Goal: Transaction & Acquisition: Download file/media

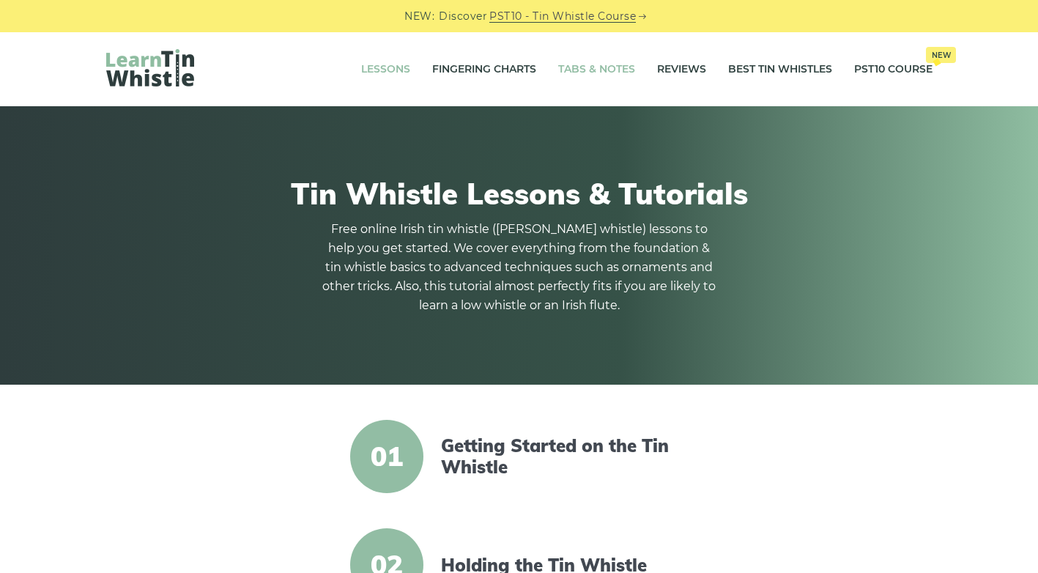
click at [596, 64] on link "Tabs & Notes" at bounding box center [596, 69] width 77 height 37
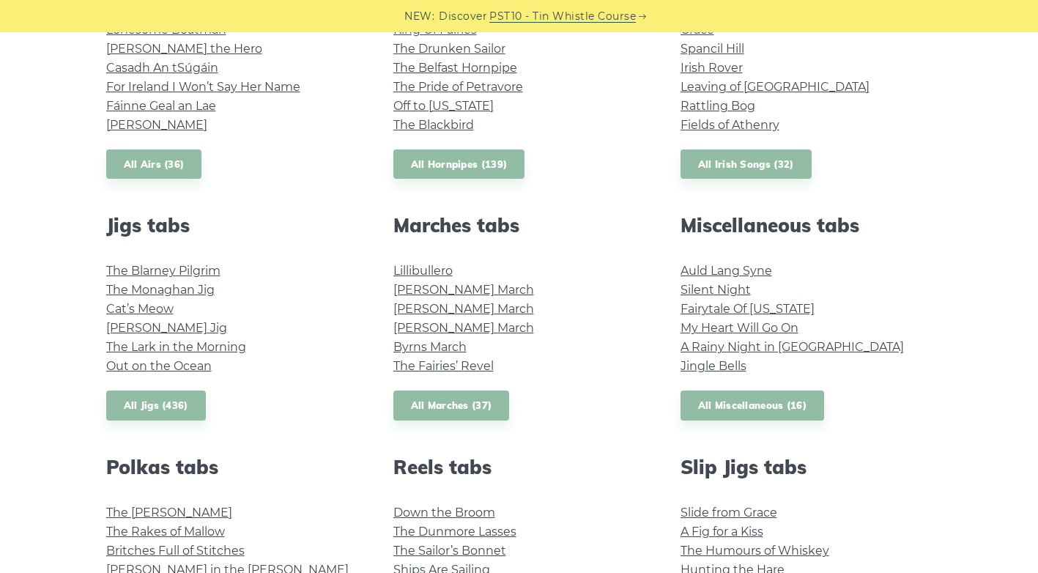
scroll to position [659, 0]
click at [763, 403] on link "All Miscellaneous (16)" at bounding box center [753, 405] width 144 height 30
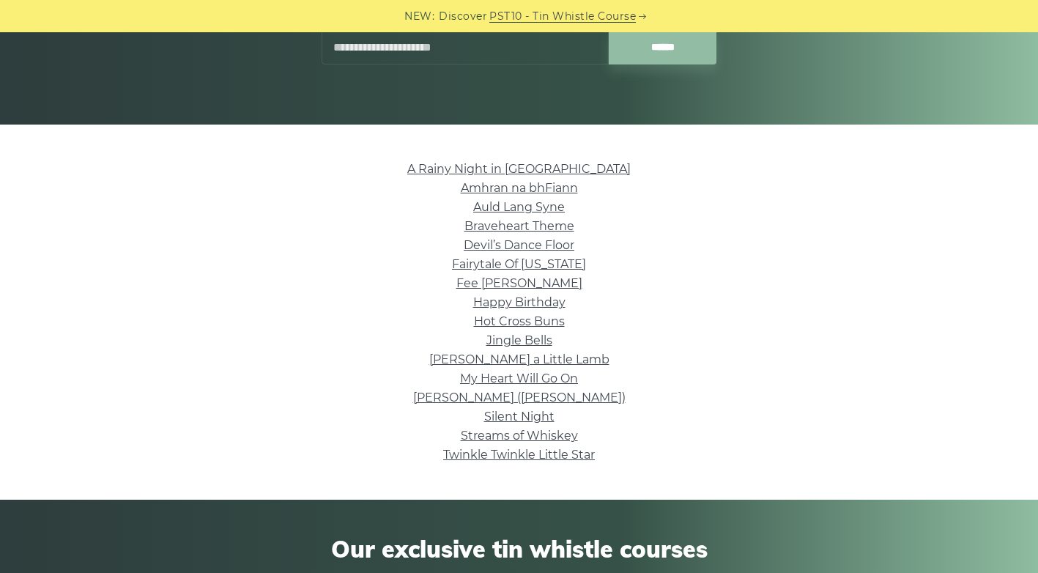
scroll to position [293, 0]
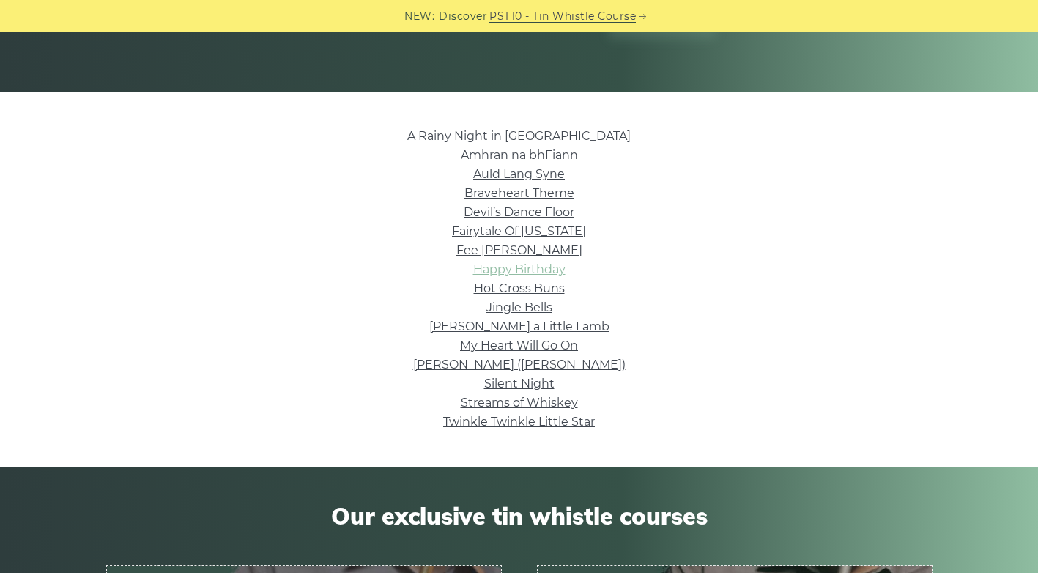
click at [544, 264] on link "Happy Birthday" at bounding box center [519, 269] width 92 height 14
click at [519, 136] on link "A Rainy Night in [GEOGRAPHIC_DATA]" at bounding box center [518, 136] width 223 height 14
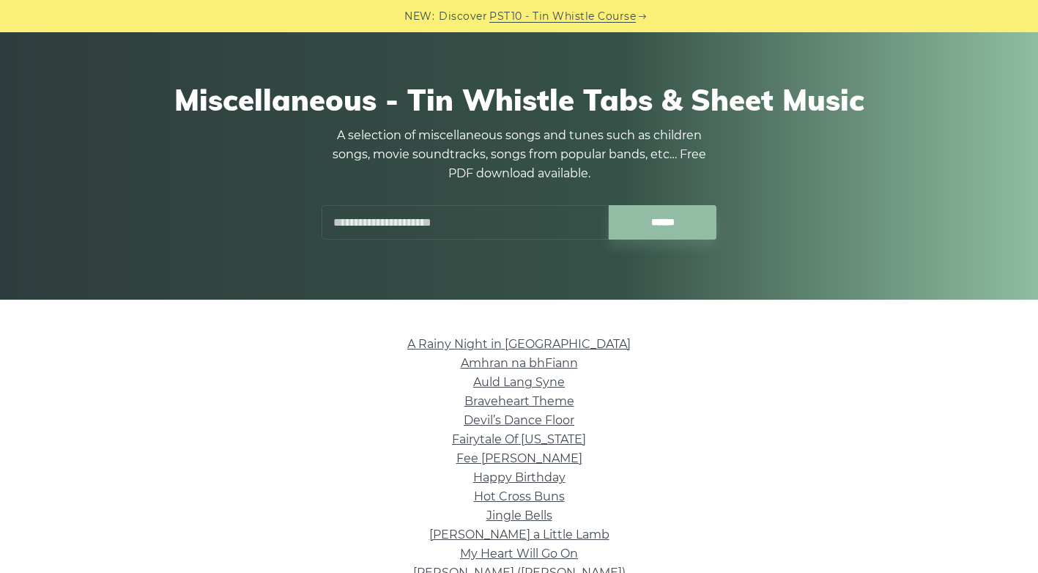
scroll to position [0, 0]
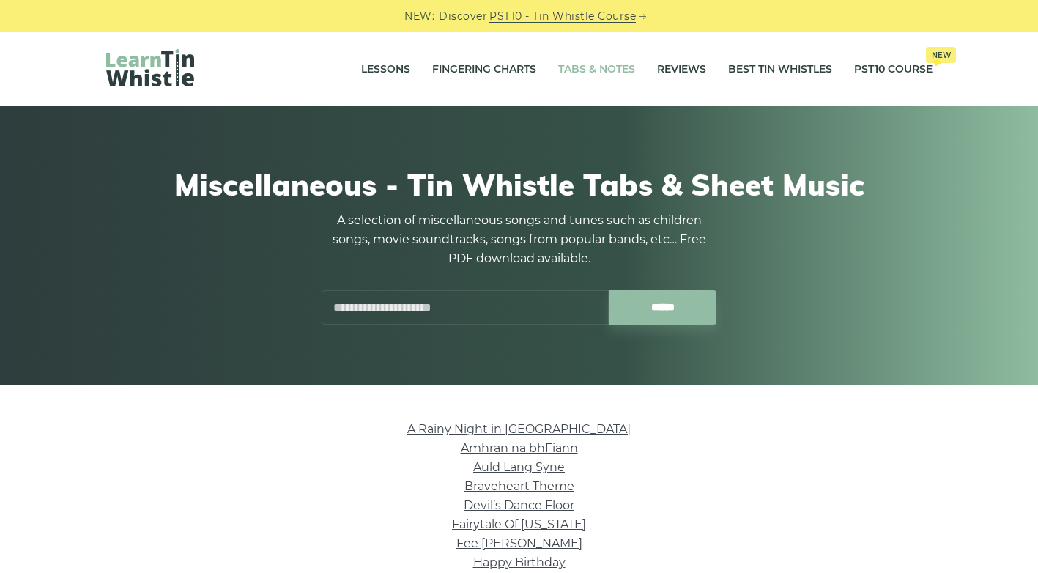
click at [583, 73] on link "Tabs & Notes" at bounding box center [596, 69] width 77 height 37
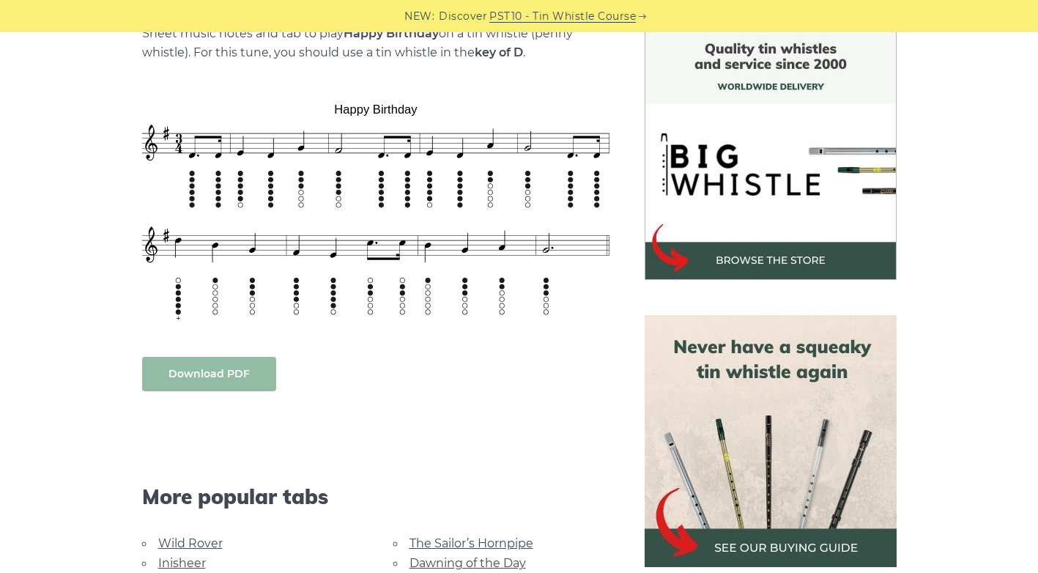
scroll to position [366, 0]
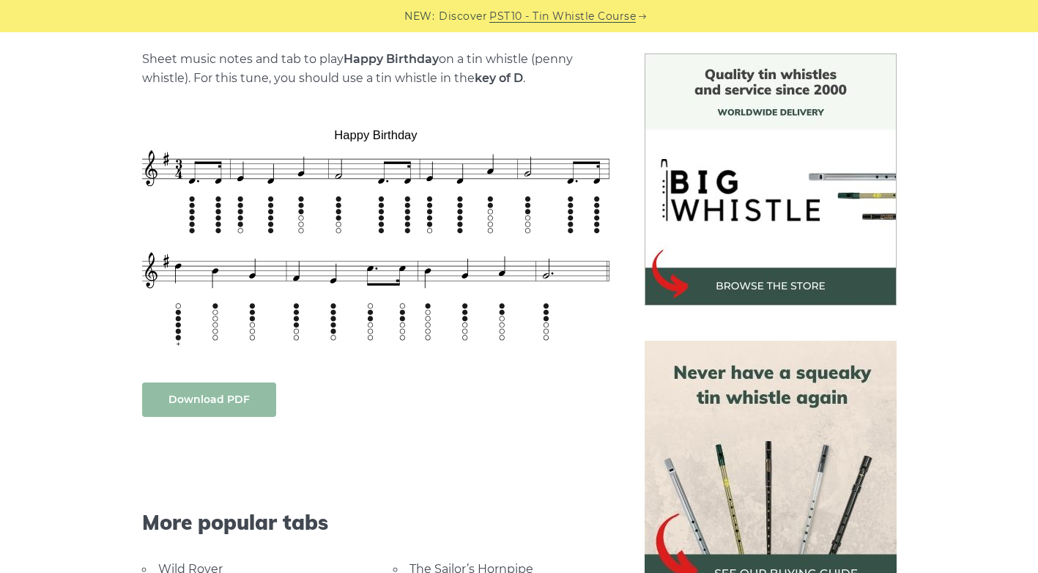
click at [251, 399] on link "Download PDF" at bounding box center [209, 399] width 134 height 34
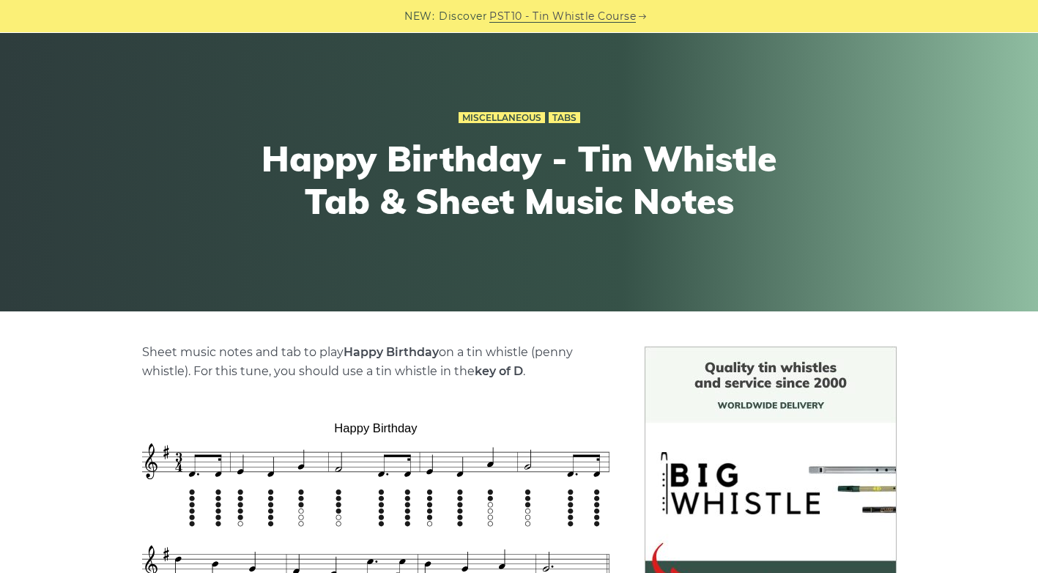
scroll to position [513, 0]
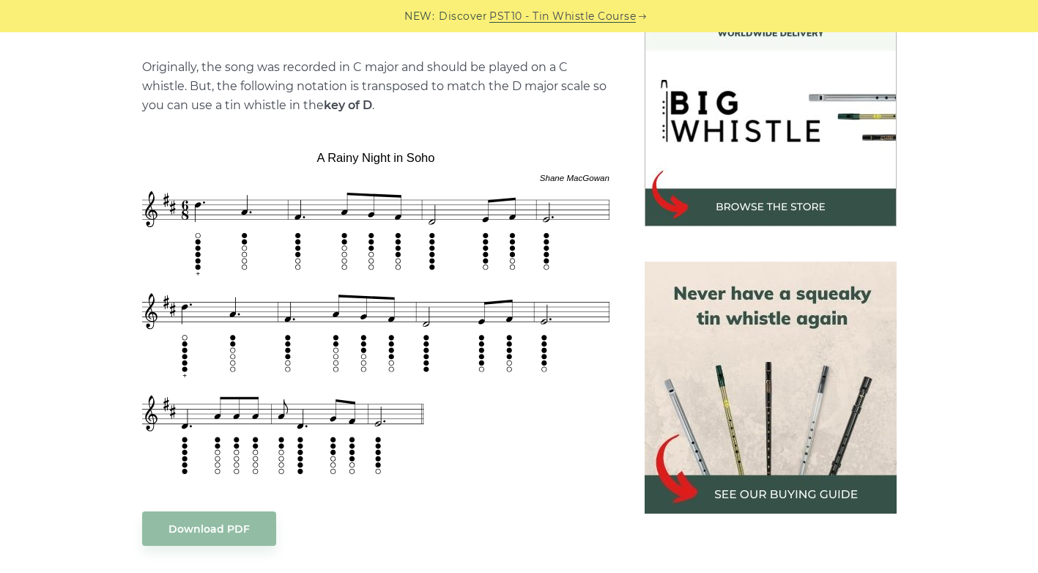
scroll to position [586, 0]
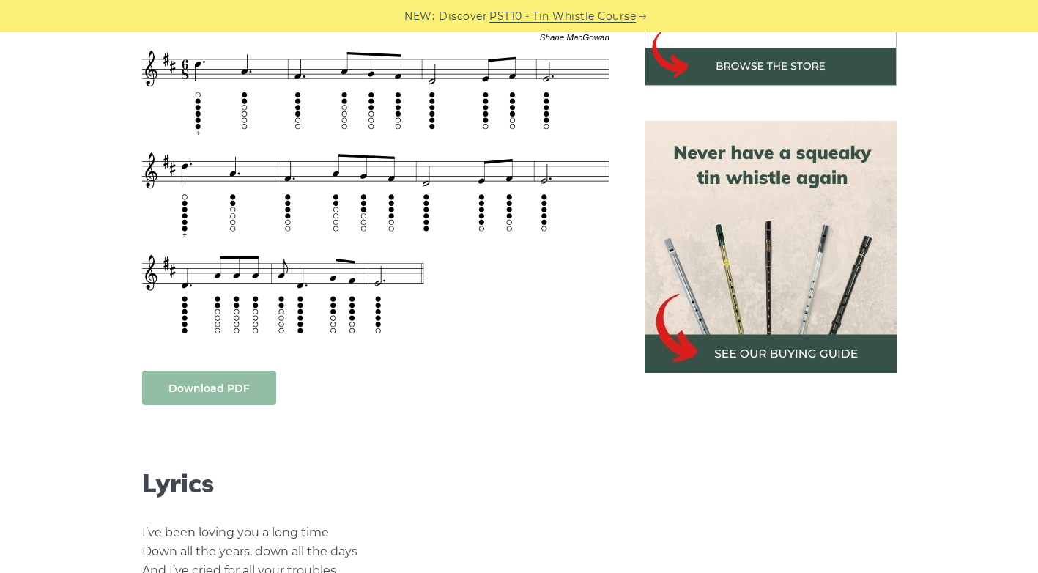
click at [231, 392] on link "Download PDF" at bounding box center [209, 388] width 134 height 34
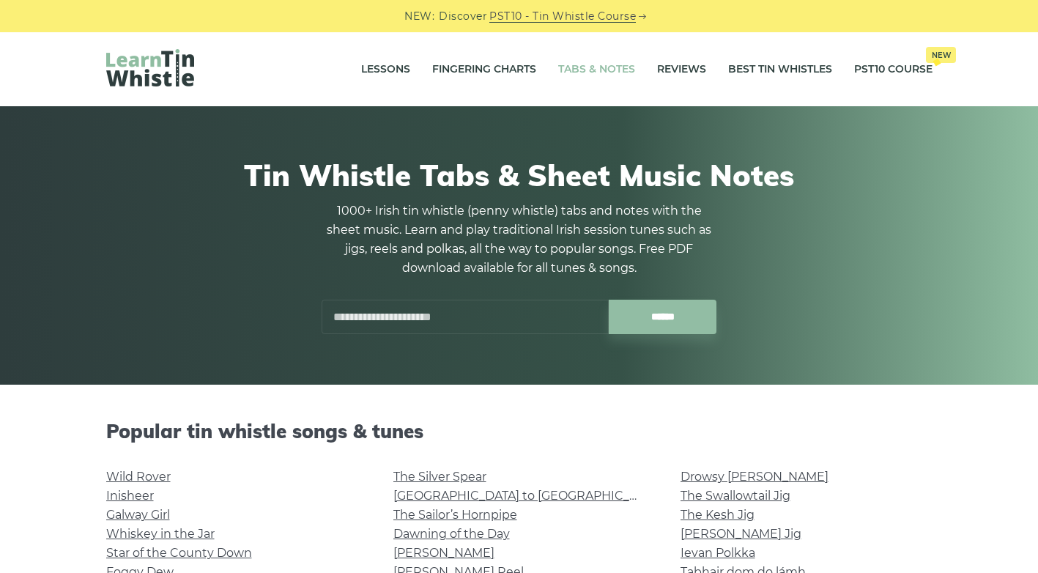
scroll to position [73, 0]
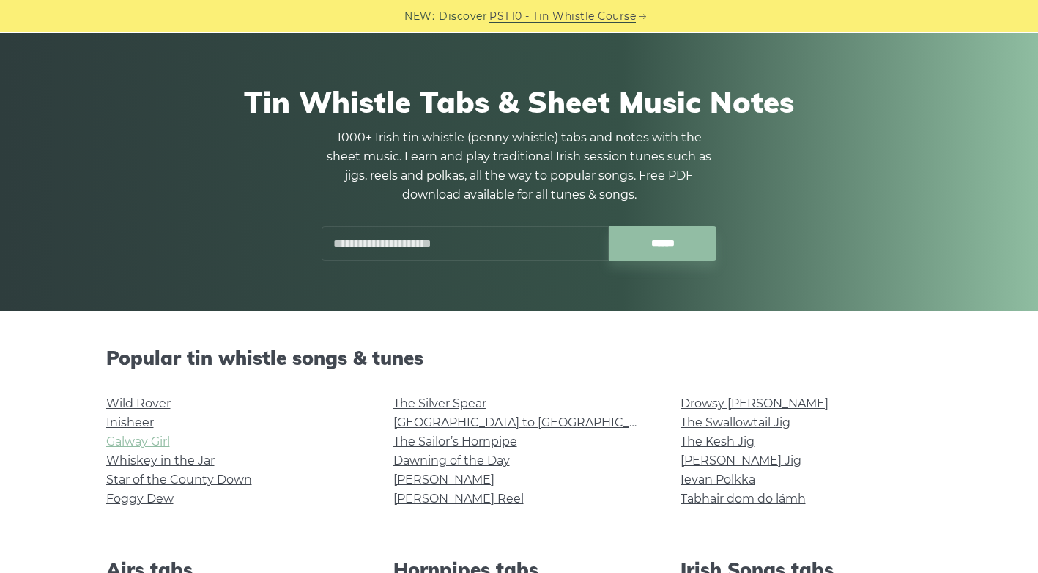
click at [145, 447] on link "Galway Girl" at bounding box center [138, 441] width 64 height 14
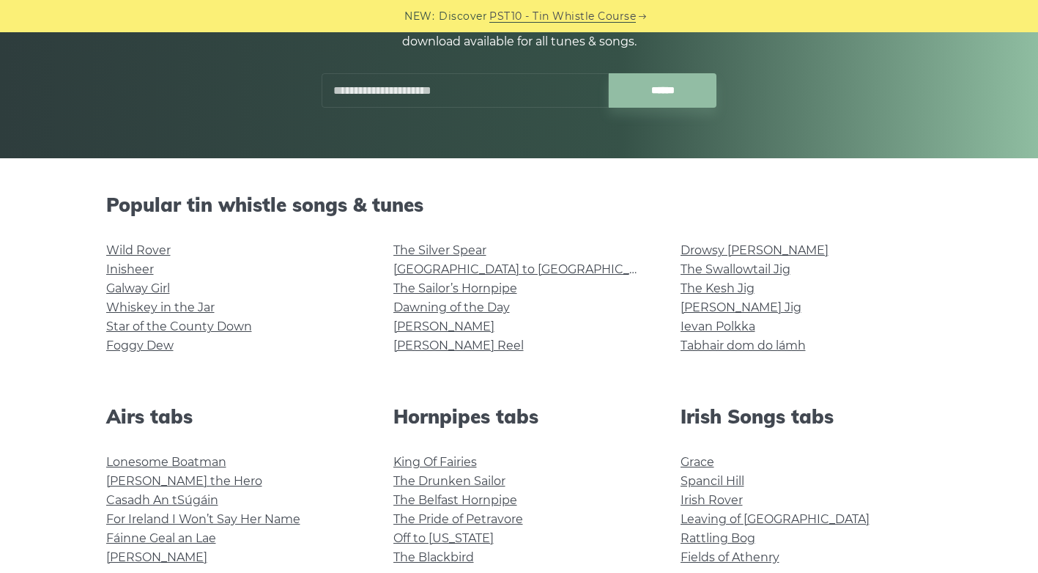
scroll to position [440, 0]
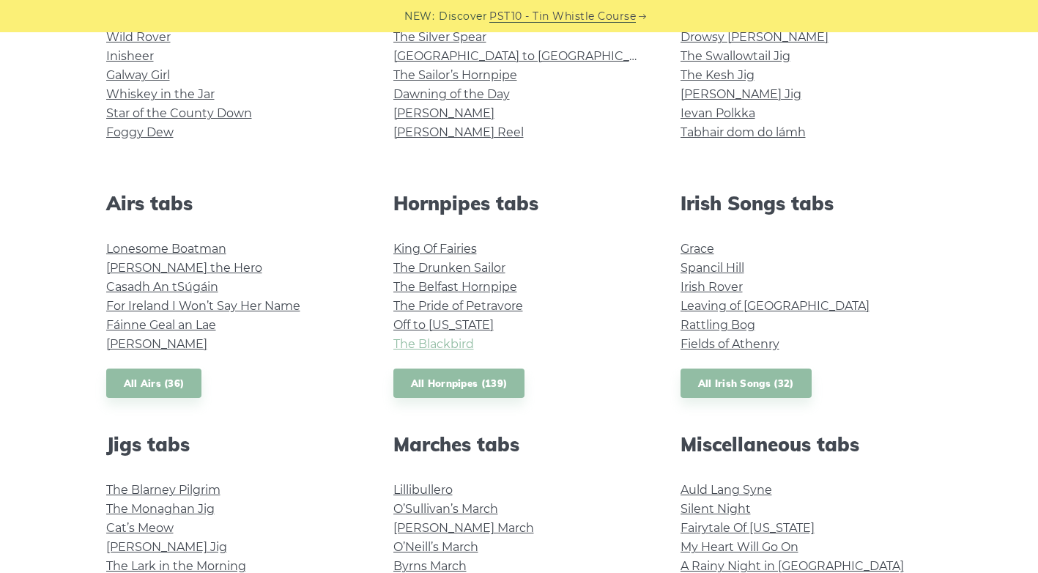
click at [450, 341] on link "The Blackbird" at bounding box center [433, 344] width 81 height 14
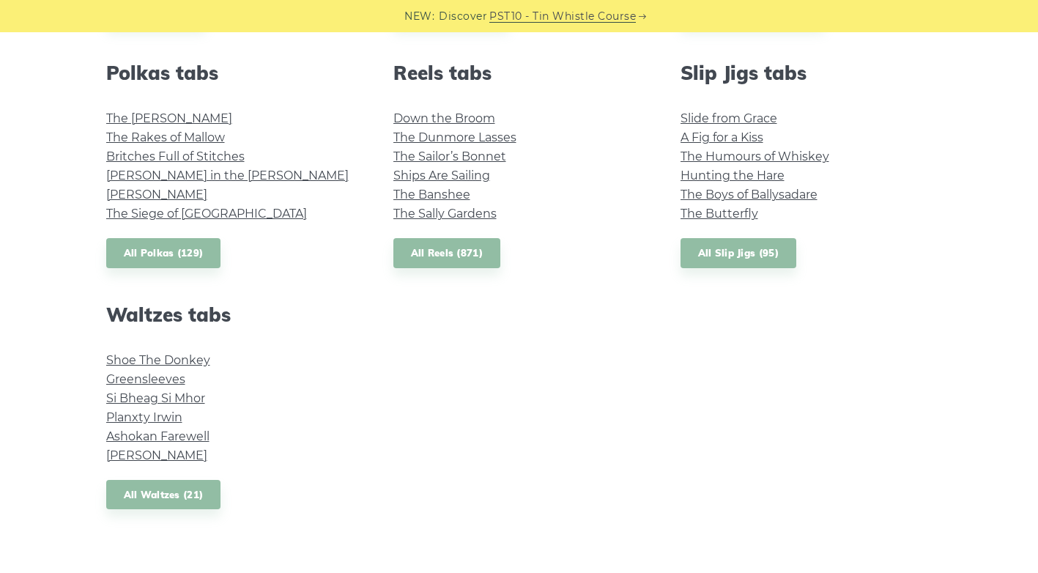
scroll to position [1099, 0]
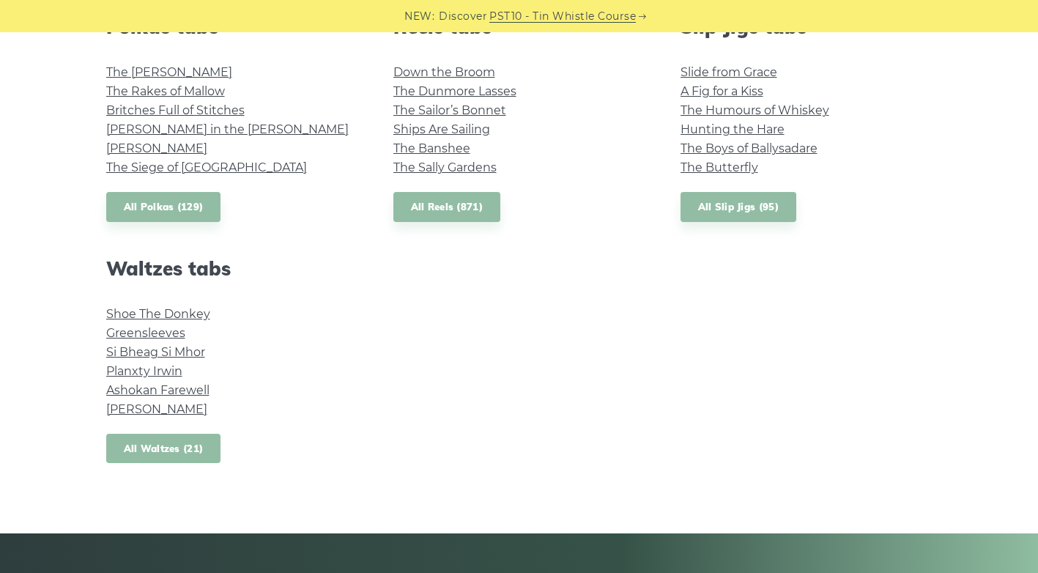
click at [197, 437] on link "All Waltzes (21)" at bounding box center [163, 449] width 115 height 30
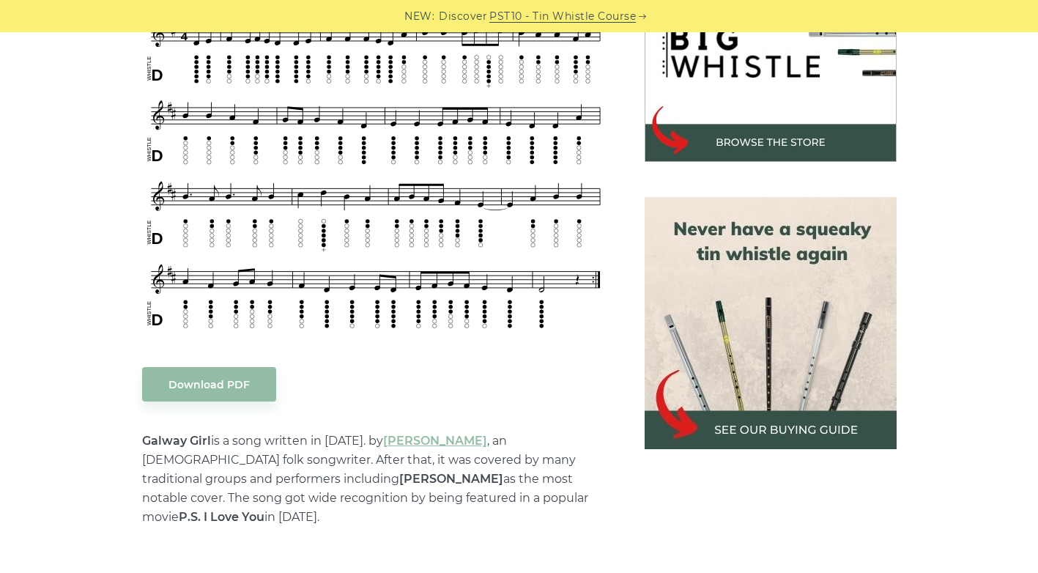
scroll to position [513, 0]
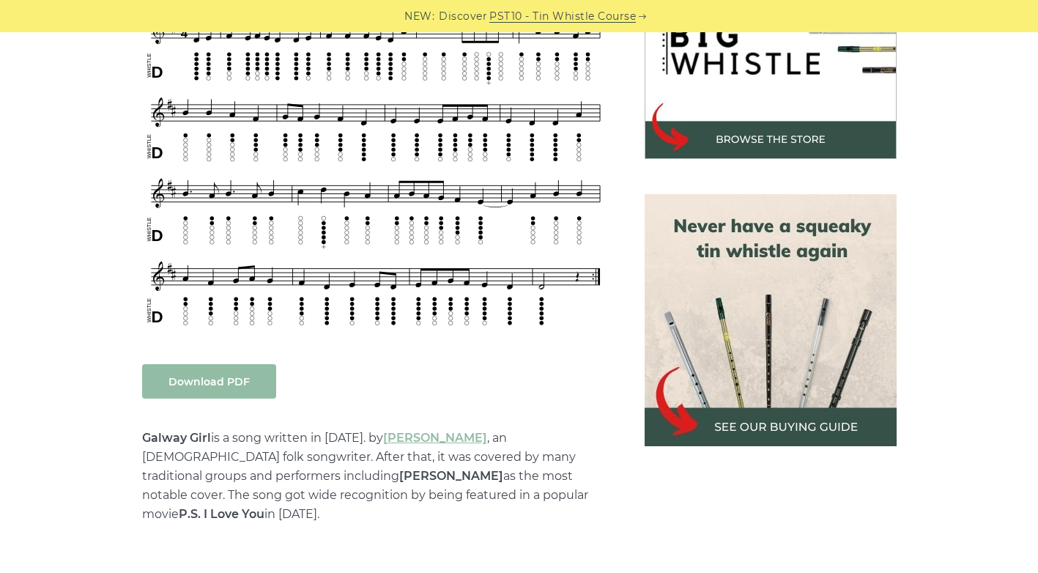
click at [234, 382] on link "Download PDF" at bounding box center [209, 381] width 134 height 34
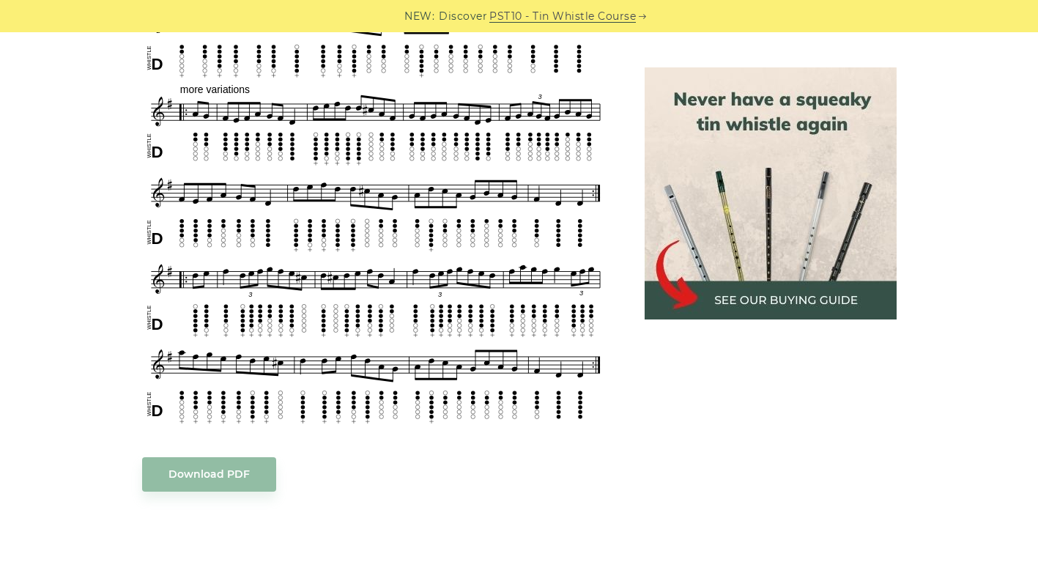
scroll to position [1245, 0]
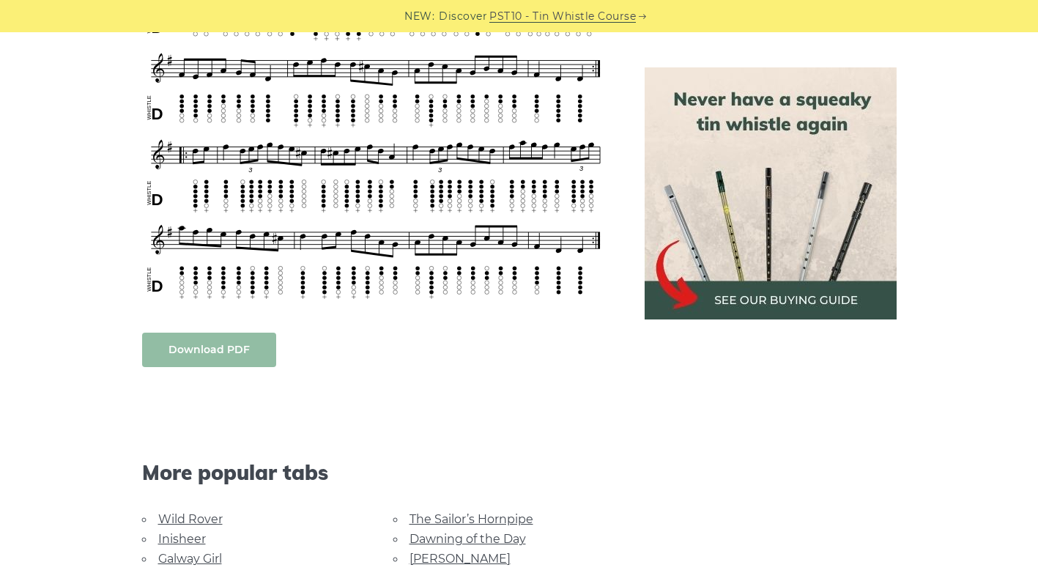
click at [245, 349] on link "Download PDF" at bounding box center [209, 350] width 134 height 34
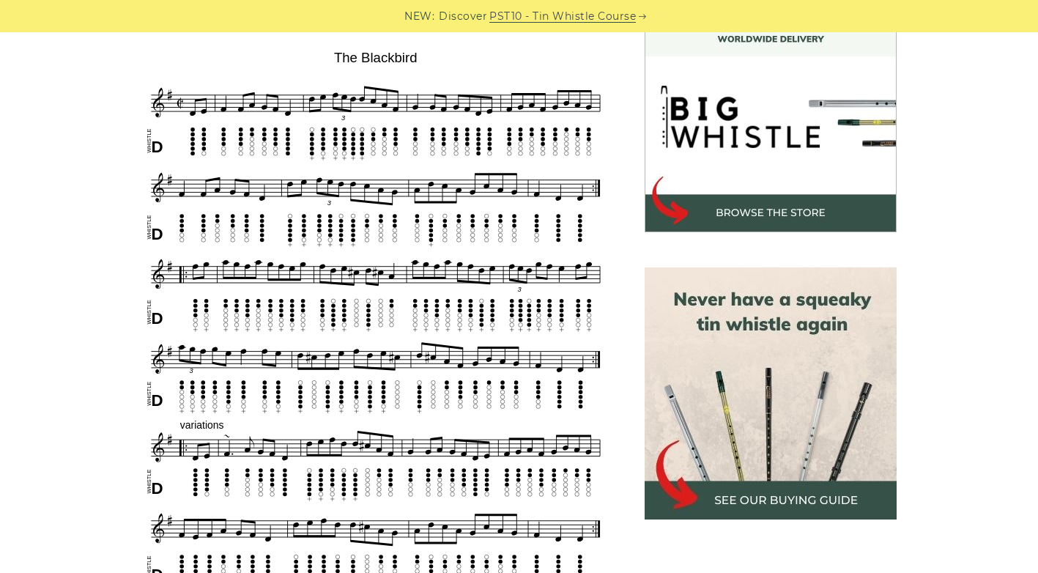
scroll to position [0, 0]
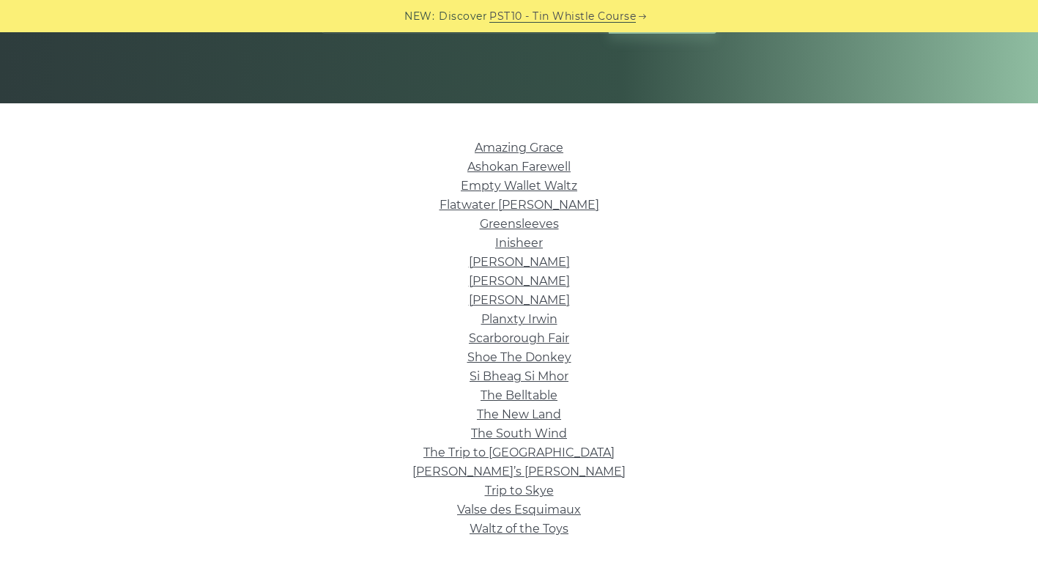
scroll to position [293, 0]
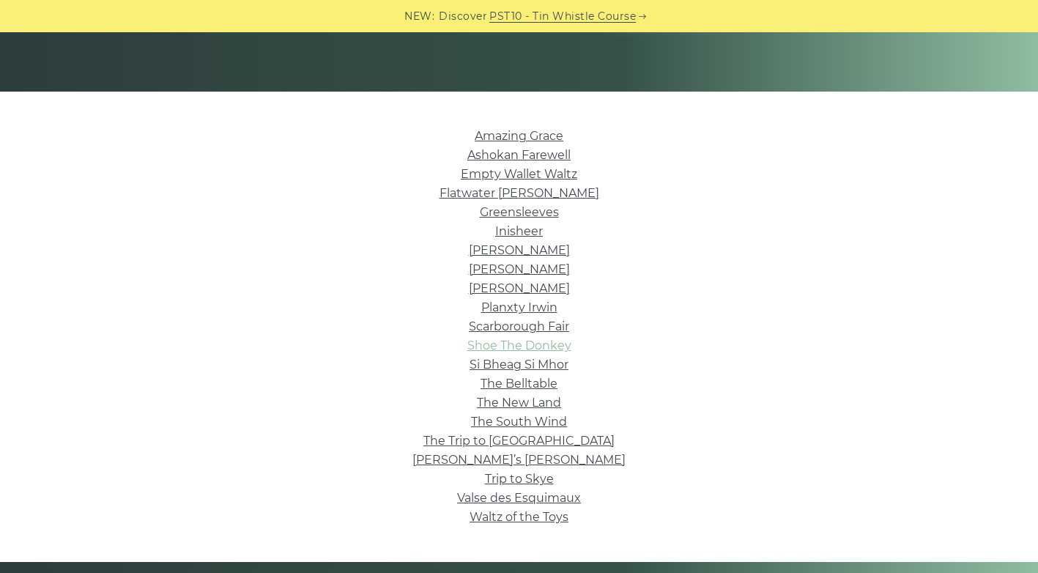
click at [534, 341] on link "Shoe The Donkey" at bounding box center [519, 345] width 104 height 14
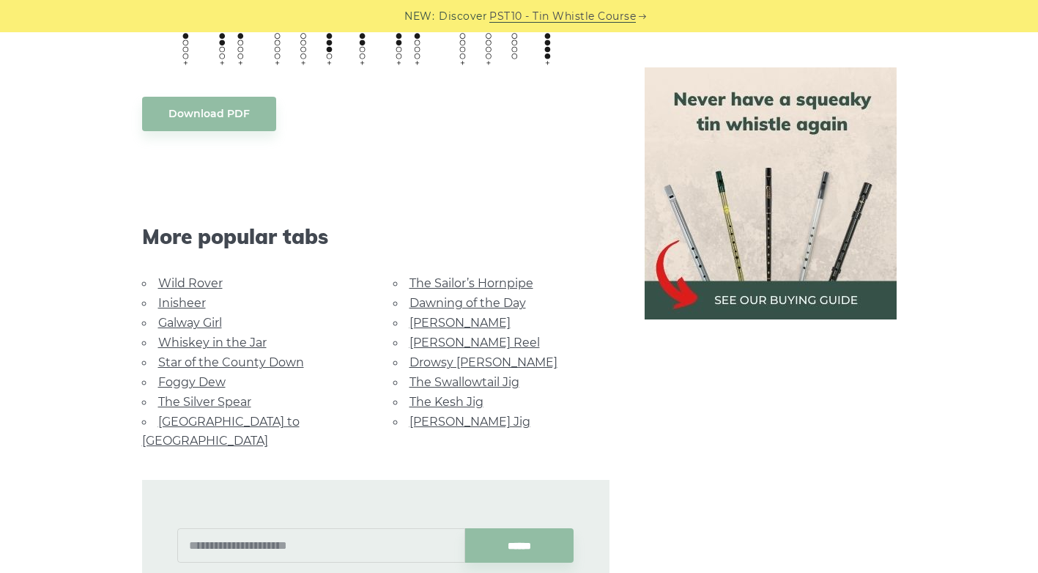
scroll to position [952, 0]
